Goal: Find specific page/section: Find specific page/section

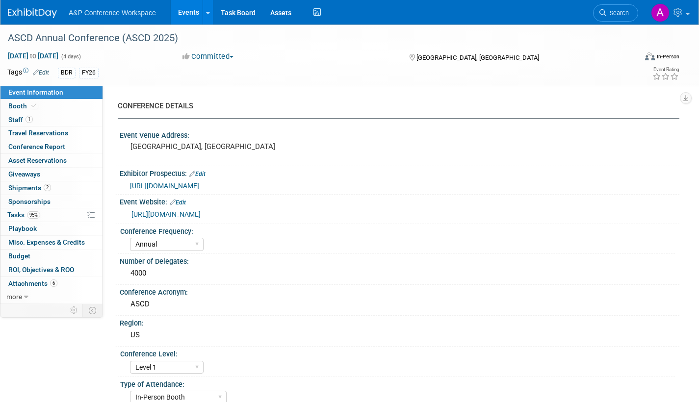
select select "Annual"
select select "Level 1"
select select "In-Person Booth"
select select "Schools"
select select "Bloomsbury Digital Resources"
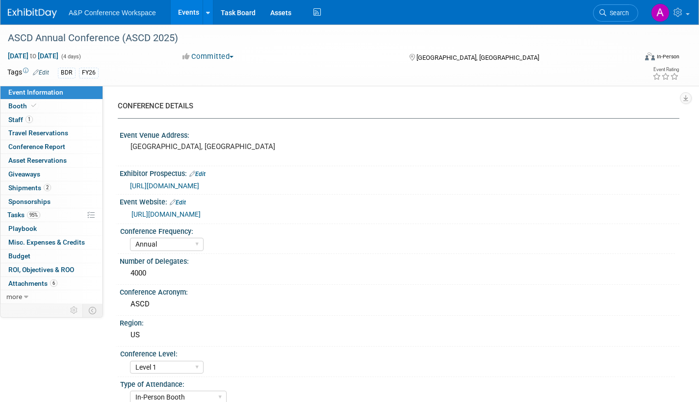
select select "[PERSON_NAME]"
select select "BDR Product Awareness and Trial Generation​"
click at [617, 19] on link "Search" at bounding box center [615, 12] width 45 height 17
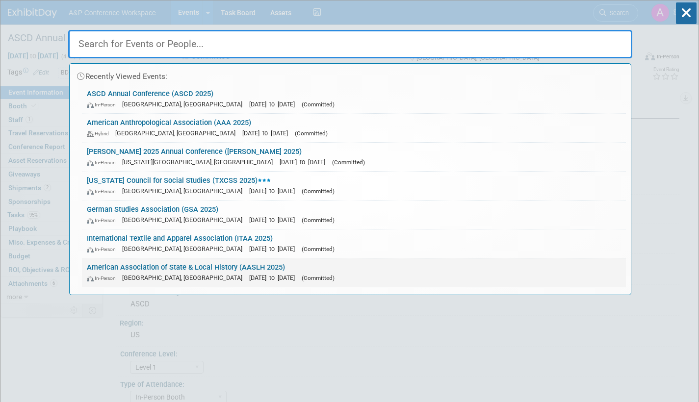
click at [306, 267] on link "American Association of State & Local History (AASLH 2025) In-Person [GEOGRAPHI…" at bounding box center [354, 272] width 544 height 28
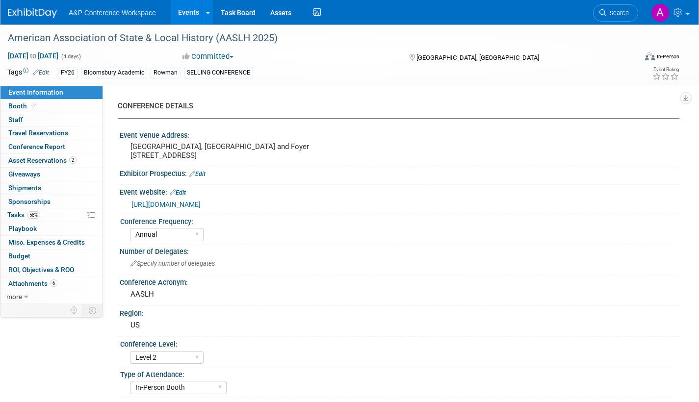
select select "Annual"
select select "Level 2"
select select "In-Person Booth"
select select "Museum Professionals"
select select "Bloomsbury Academic"
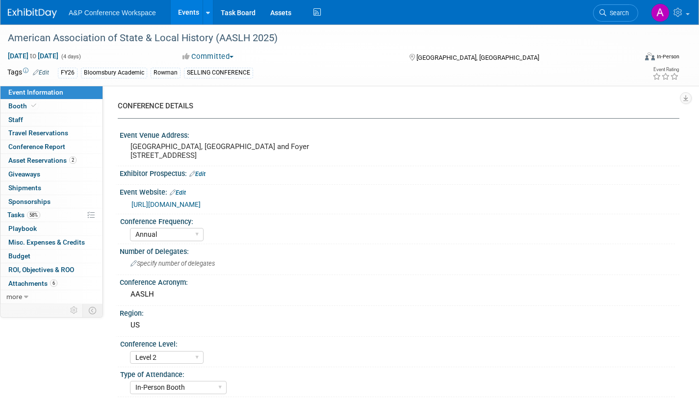
select select "[PERSON_NAME]"
select select "Brand/Subject Presence​"
click at [615, 18] on link "Search" at bounding box center [615, 12] width 45 height 17
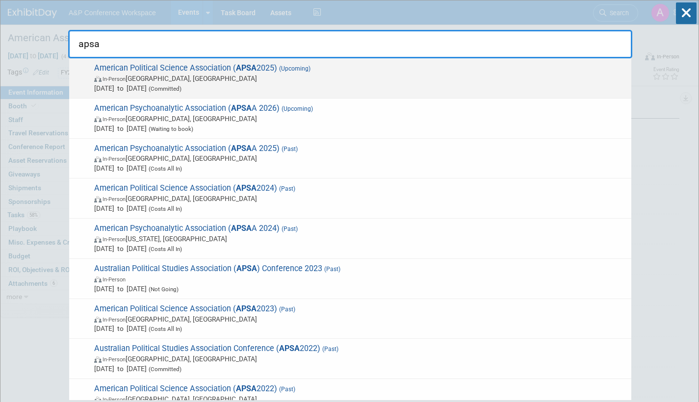
type input "apsa"
click at [335, 80] on span "In-Person Vancouver, Canada" at bounding box center [360, 79] width 532 height 10
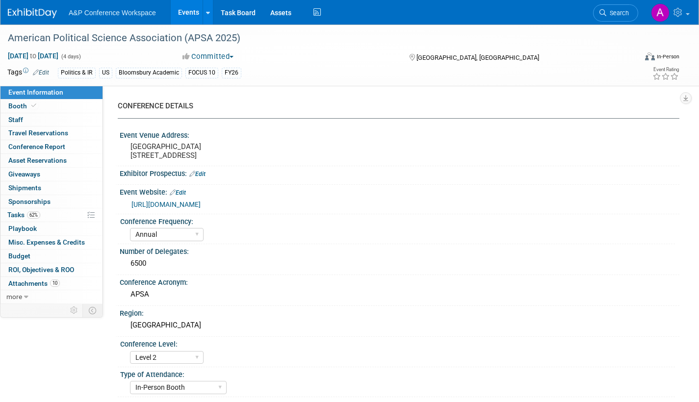
select select "Annual"
select select "Level 2"
select select "In-Person Booth"
select select "Politics & International Relations"
select select "Bloomsbury Academic"
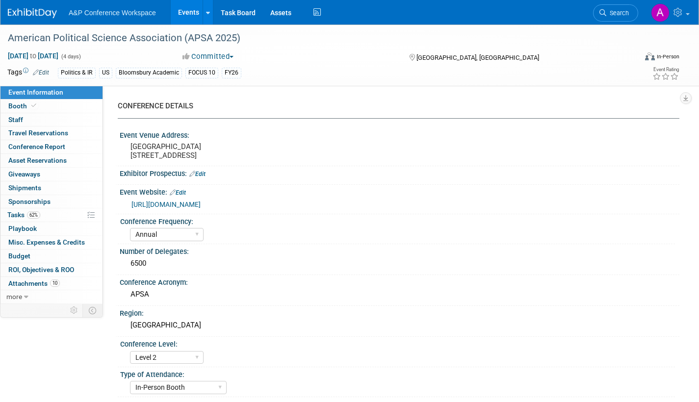
select select "[PERSON_NAME]"
select select "Networking/Commissioning"
click at [29, 104] on span at bounding box center [33, 105] width 9 height 7
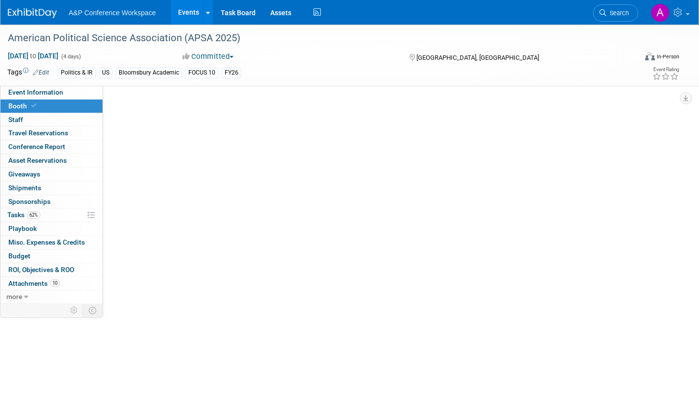
select select "CUAP"
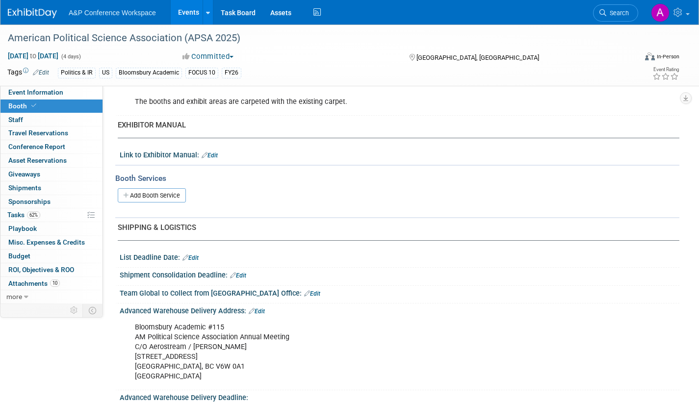
scroll to position [441, 0]
